Goal: Complete application form

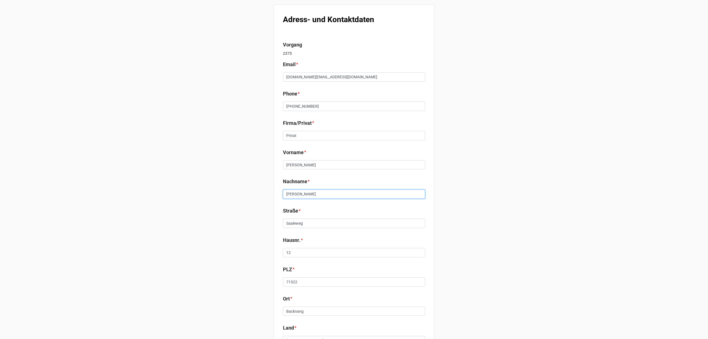
click at [322, 192] on input "[PERSON_NAME]" at bounding box center [354, 193] width 142 height 9
click at [305, 223] on input "Saaleweg" at bounding box center [354, 223] width 142 height 9
drag, startPoint x: 307, startPoint y: 249, endPoint x: 306, endPoint y: 267, distance: 17.7
click at [306, 252] on input "12" at bounding box center [354, 252] width 142 height 9
click at [309, 282] on input "71522" at bounding box center [354, 281] width 142 height 9
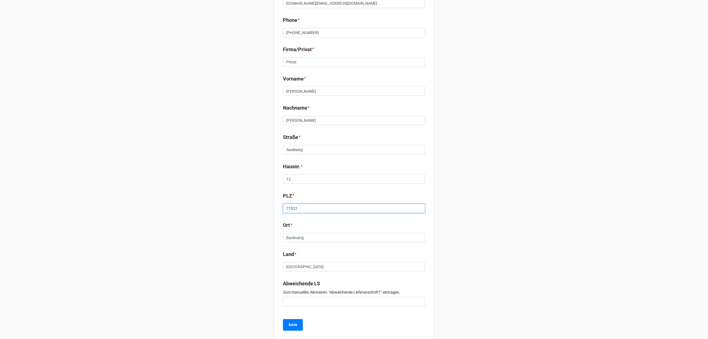
scroll to position [83, 0]
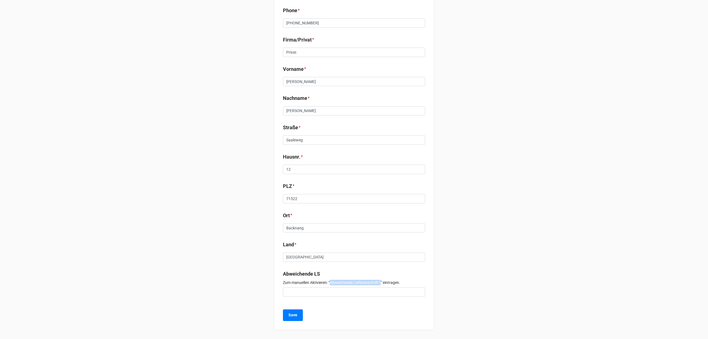
drag, startPoint x: 330, startPoint y: 281, endPoint x: 380, endPoint y: 282, distance: 49.8
click at [380, 282] on p "Zum manuellen Aktivieren: “Abweichende Lieferanschrift?” eintragen." at bounding box center [354, 283] width 142 height 6
copy p "Abweichende Lieferanschrift?"
click at [335, 293] on input at bounding box center [354, 291] width 142 height 9
paste input "Abweichende Lieferanschrift?"
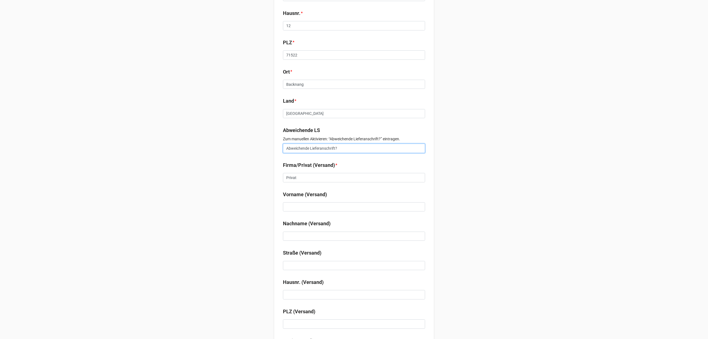
scroll to position [231, 0]
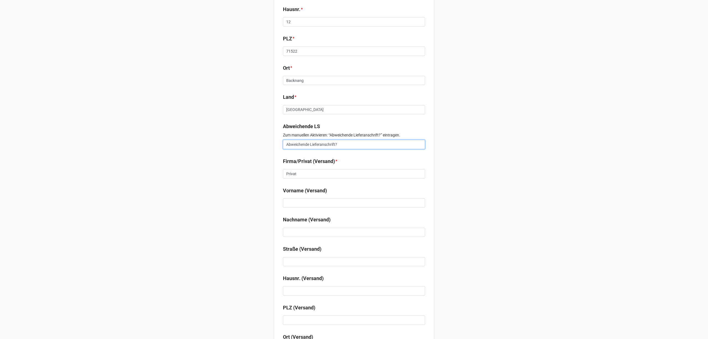
type input "Abweichende Lieferanschrift?"
drag, startPoint x: 297, startPoint y: 175, endPoint x: 257, endPoint y: 174, distance: 39.8
click at [258, 174] on div "Adress- und Kontaktdaten Vorgang 2375 Email * [DOMAIN_NAME][EMAIL_ADDRESS][DOMA…" at bounding box center [354, 97] width 708 height 656
type input "Firma"
paste input "[PERSON_NAME]-Tours Reisebüros GmbH"
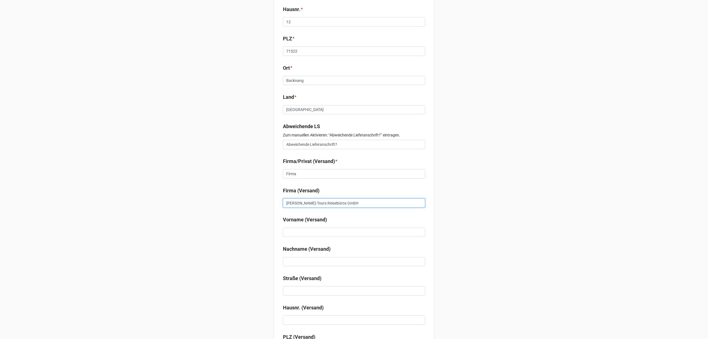
type input "[PERSON_NAME]-Tours Reisebüros GmbH"
click at [310, 232] on input at bounding box center [354, 232] width 142 height 9
type input "[PERSON_NAME]"
click at [300, 289] on input at bounding box center [354, 290] width 142 height 9
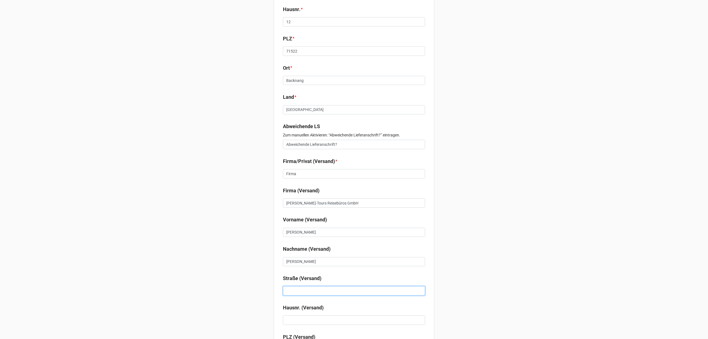
paste input "Sulzbacher Str. 201"
type input "Sulzbacher Str."
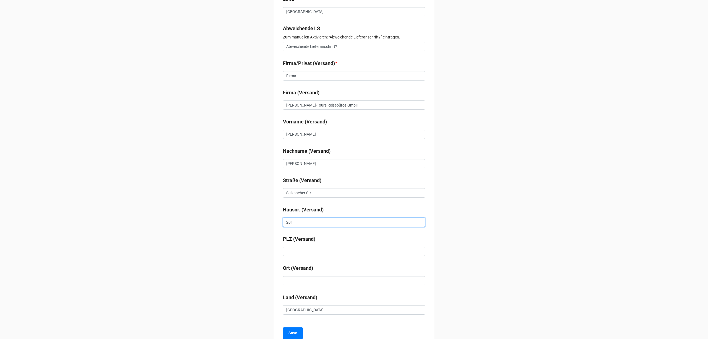
scroll to position [341, 0]
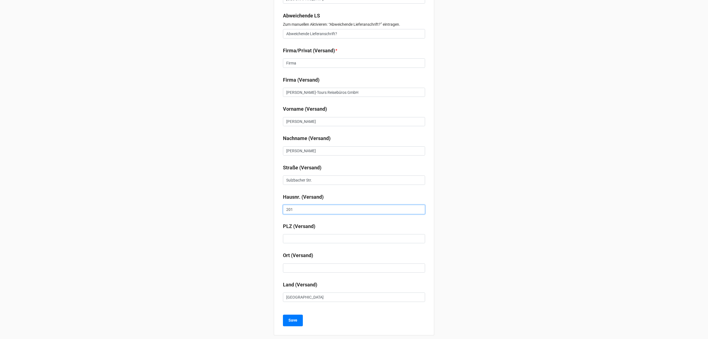
type input "201"
click at [317, 236] on input at bounding box center [354, 238] width 142 height 9
type input "71522"
type input "Backnang"
click at [296, 319] on button "Save" at bounding box center [293, 321] width 20 height 12
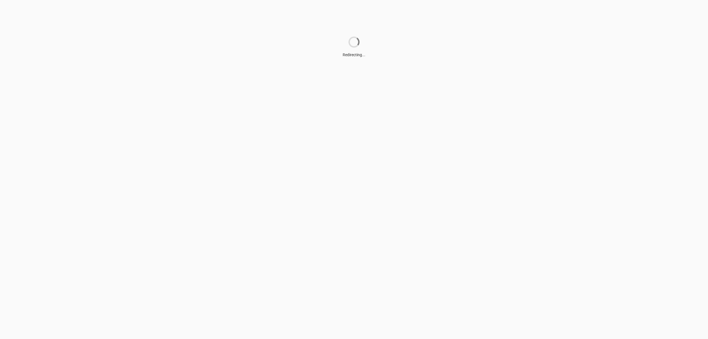
scroll to position [0, 0]
